Goal: Task Accomplishment & Management: Use online tool/utility

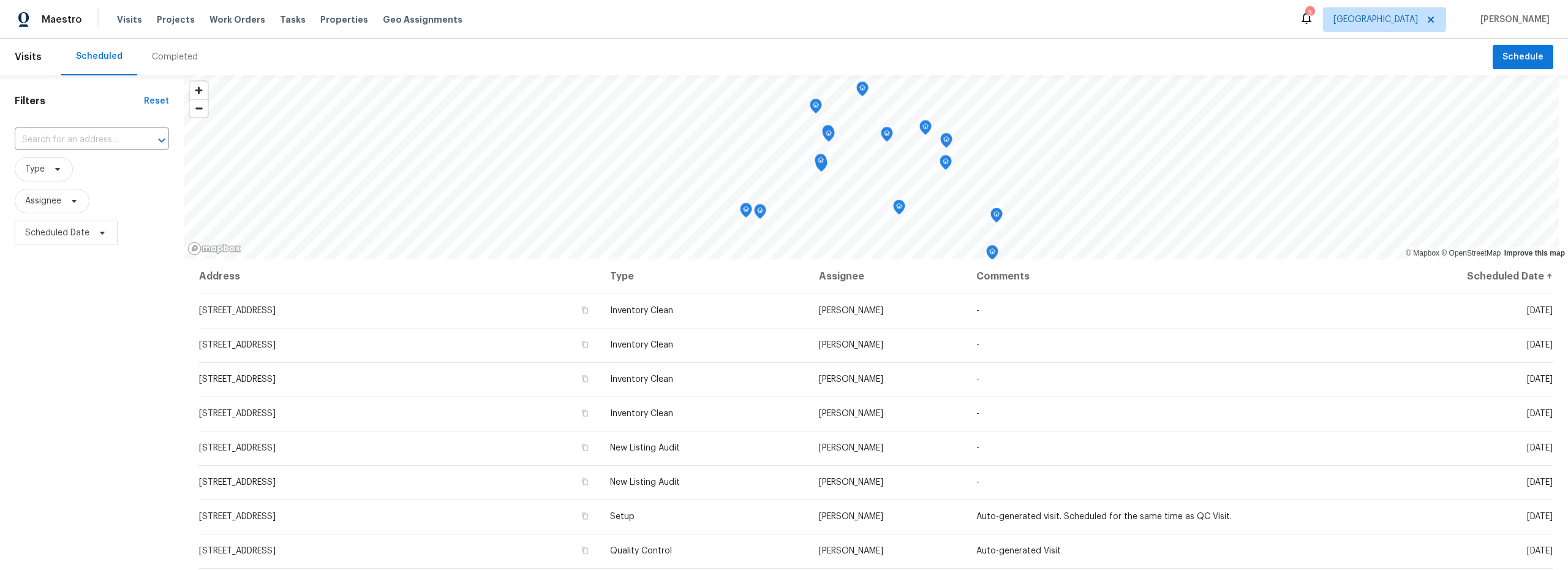
scroll to position [76, 0]
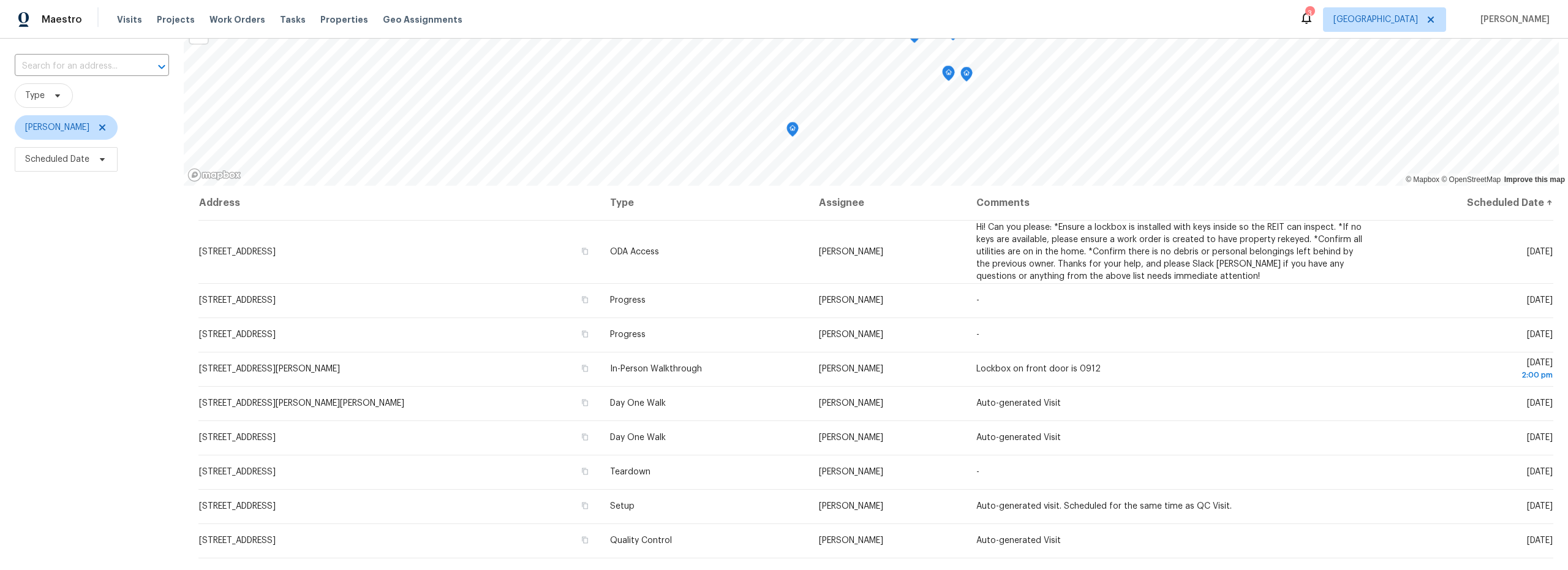
scroll to position [104, 0]
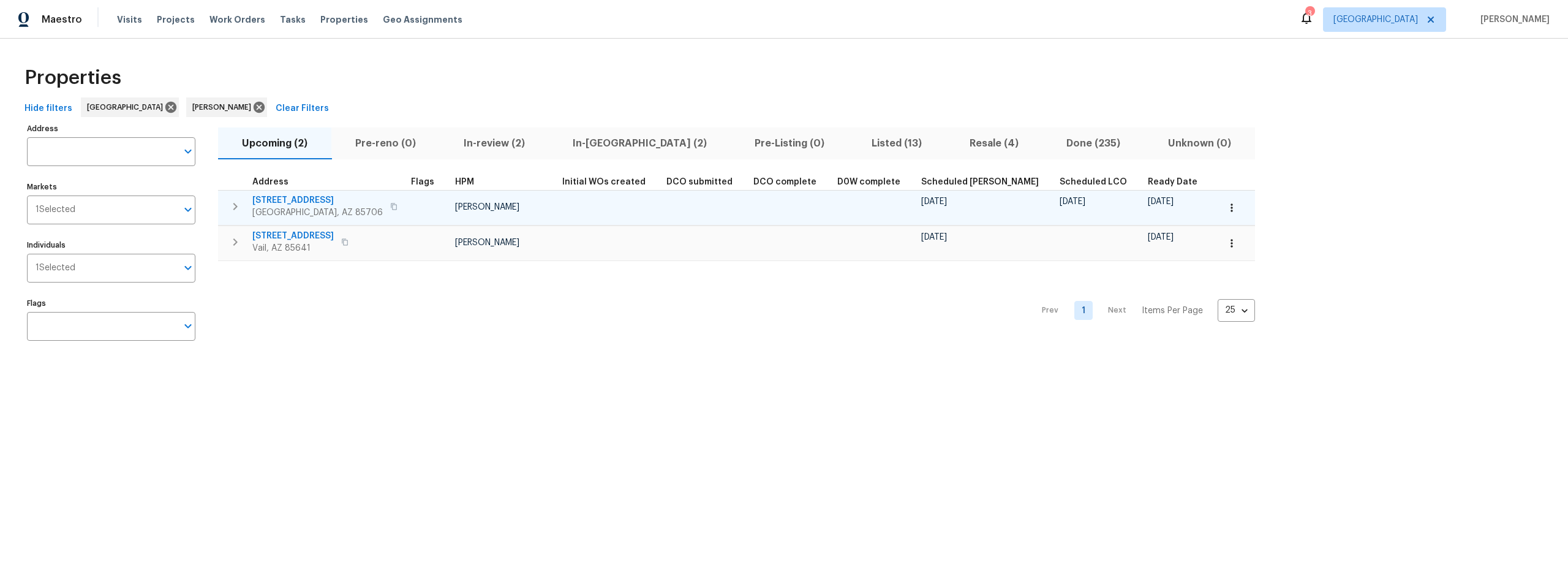
click at [318, 199] on span "5051 E Wash Overlook Dr" at bounding box center [317, 200] width 130 height 12
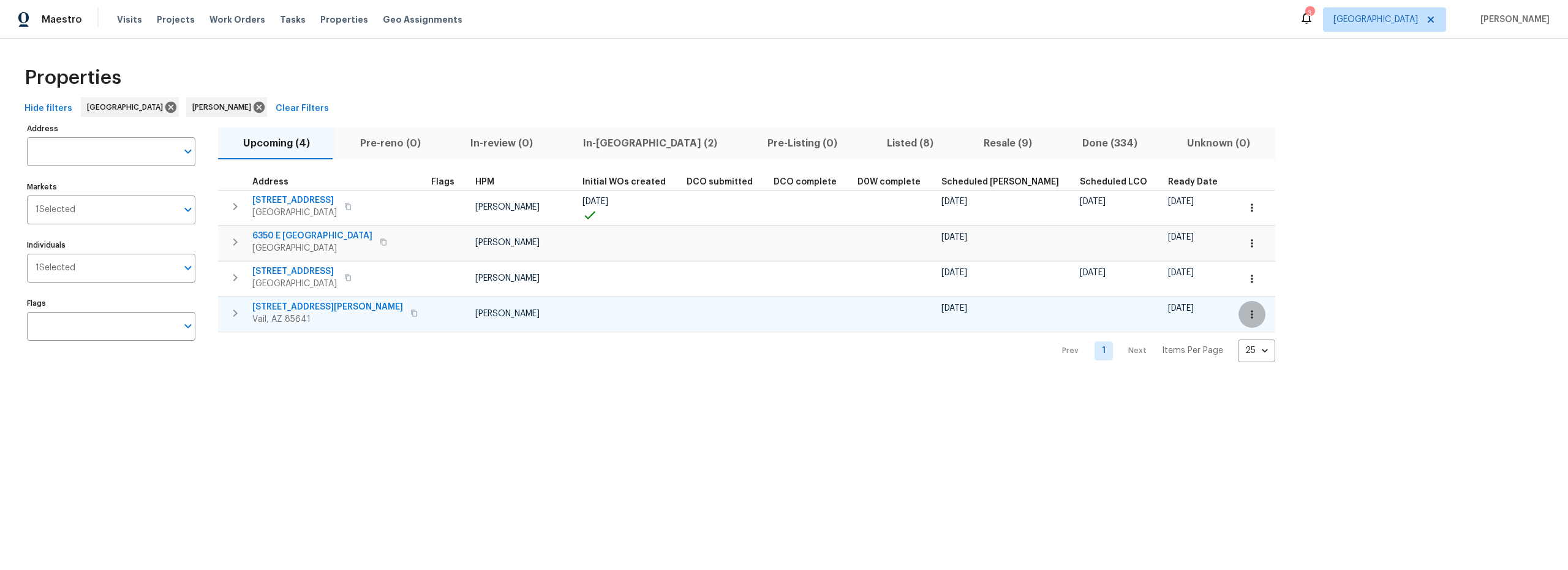
click at [1246, 316] on icon "button" at bounding box center [1252, 314] width 12 height 12
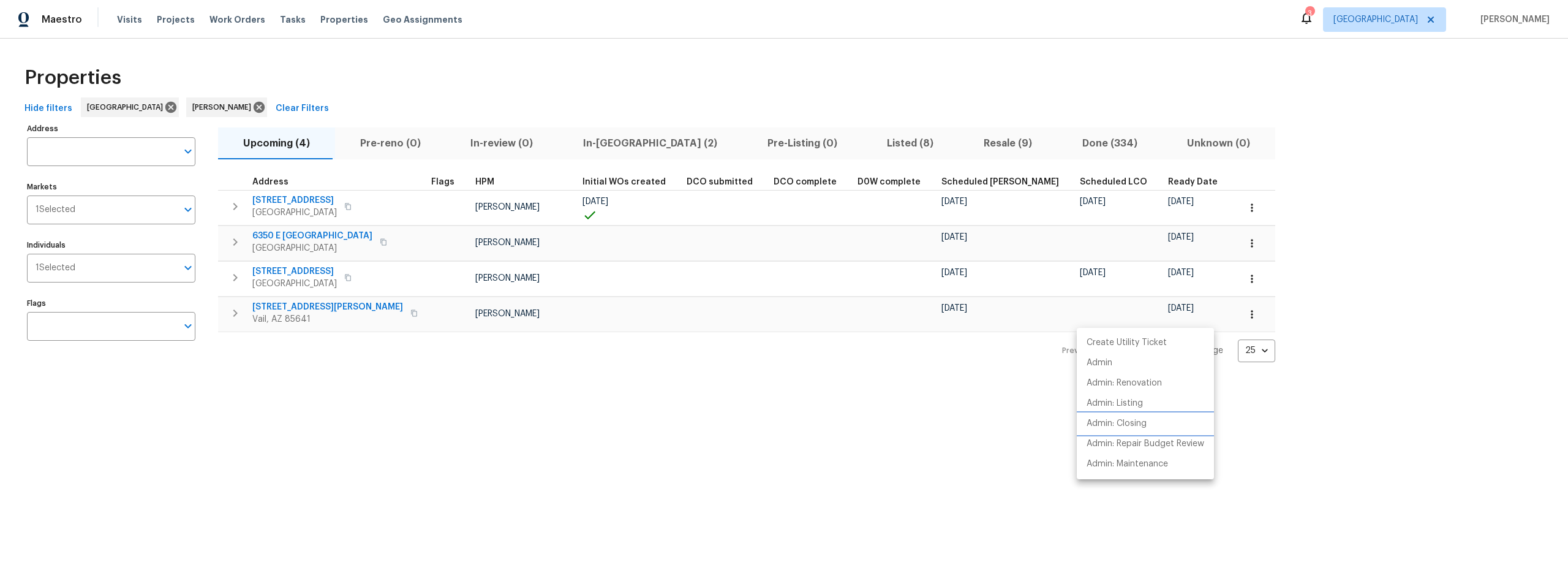
click at [1129, 425] on p "Admin: Closing" at bounding box center [1117, 423] width 60 height 13
click at [1144, 281] on div at bounding box center [784, 285] width 1568 height 570
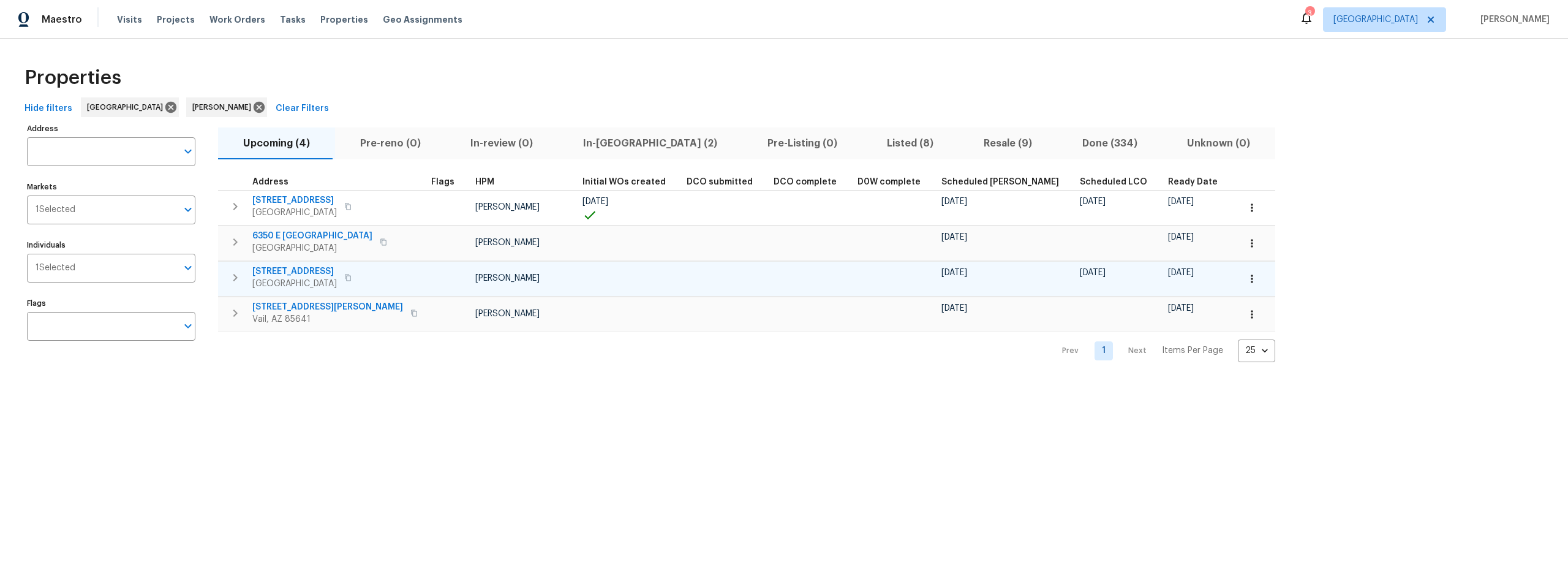
click at [1246, 280] on icon "button" at bounding box center [1252, 278] width 12 height 12
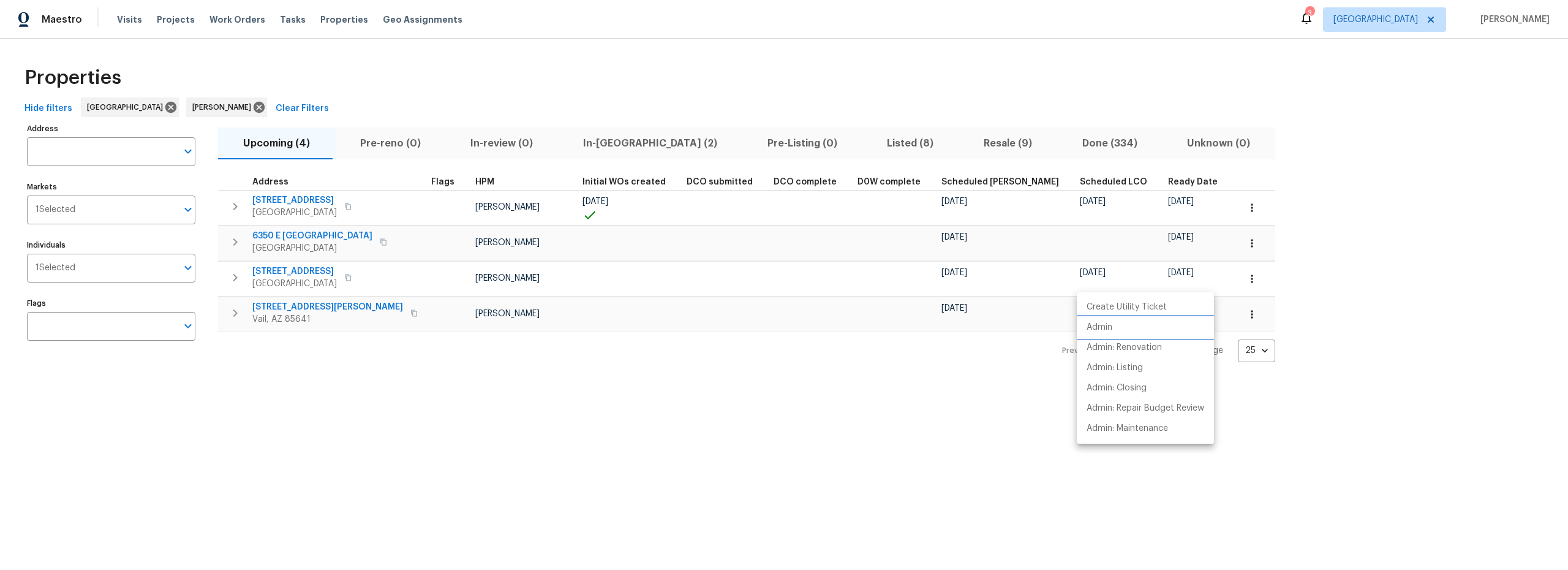
click at [1121, 331] on li "Admin" at bounding box center [1145, 327] width 137 height 20
click at [1122, 328] on li "Admin" at bounding box center [1145, 327] width 137 height 20
